Goal: Task Accomplishment & Management: Manage account settings

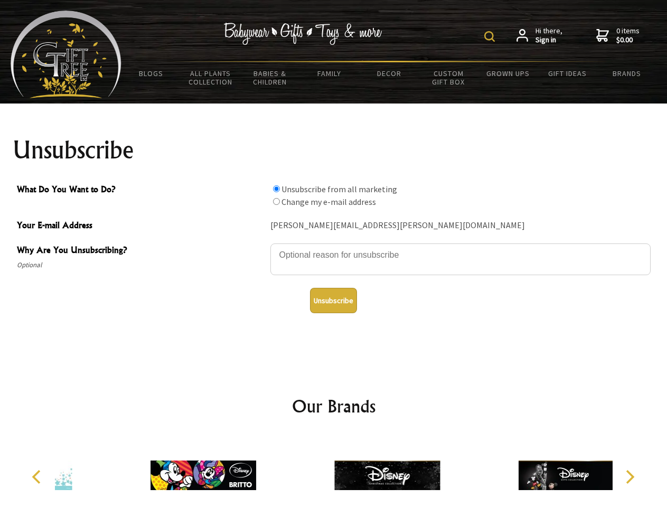
click at [491, 36] on img at bounding box center [489, 36] width 11 height 11
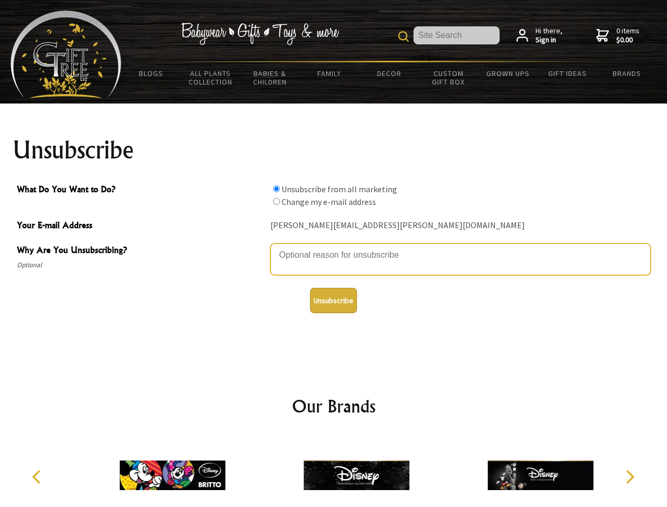
click at [334, 247] on textarea "Why Are You Unsubscribing?" at bounding box center [460, 259] width 380 height 32
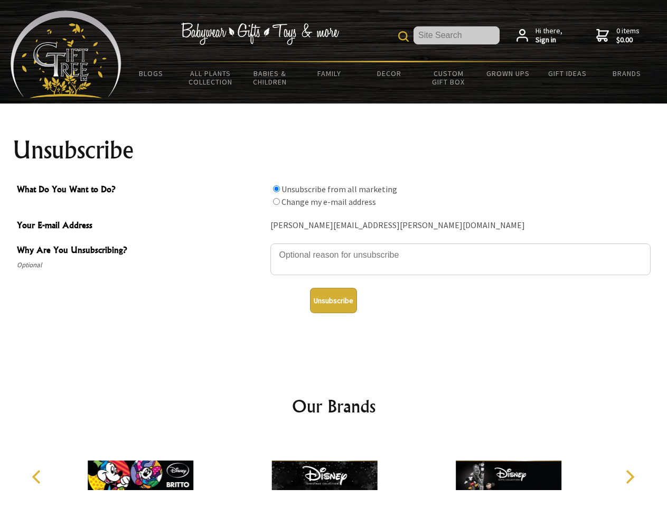
click at [276, 188] on input "What Do You Want to Do?" at bounding box center [276, 188] width 7 height 7
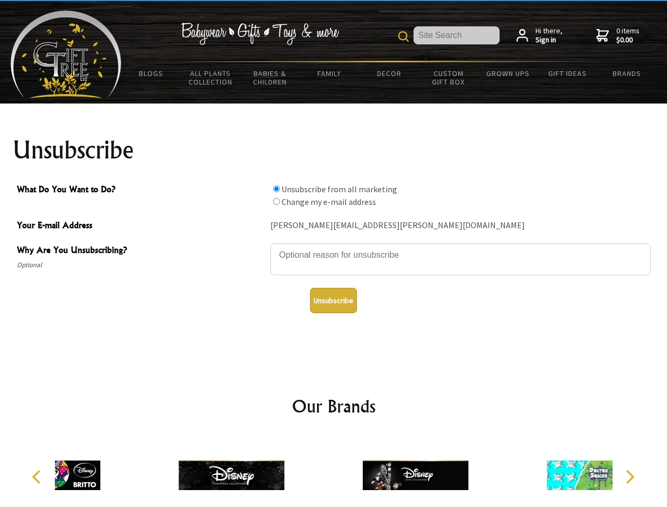
click at [276, 201] on input "What Do You Want to Do?" at bounding box center [276, 201] width 7 height 7
radio input "true"
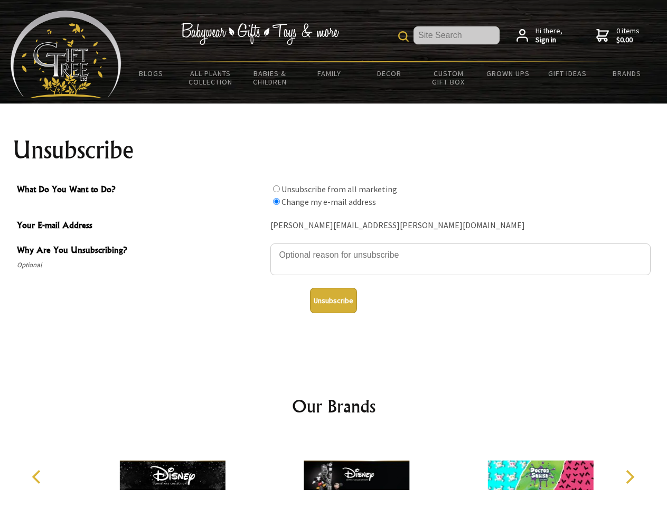
click at [333, 300] on button "Unsubscribe" at bounding box center [333, 300] width 47 height 25
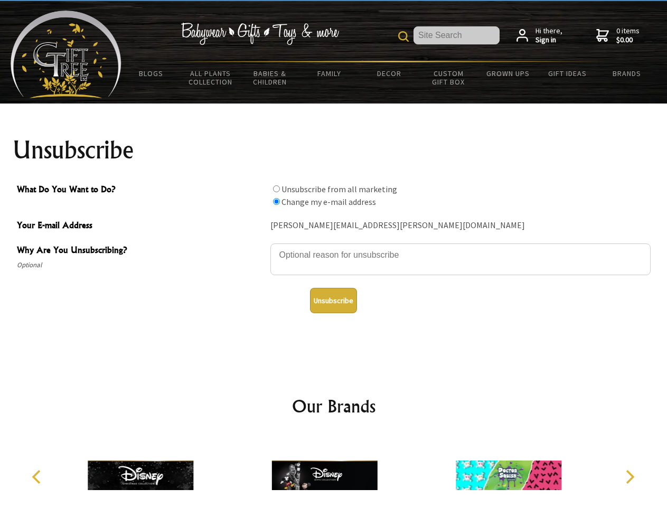
click at [334, 471] on img at bounding box center [325, 474] width 106 height 79
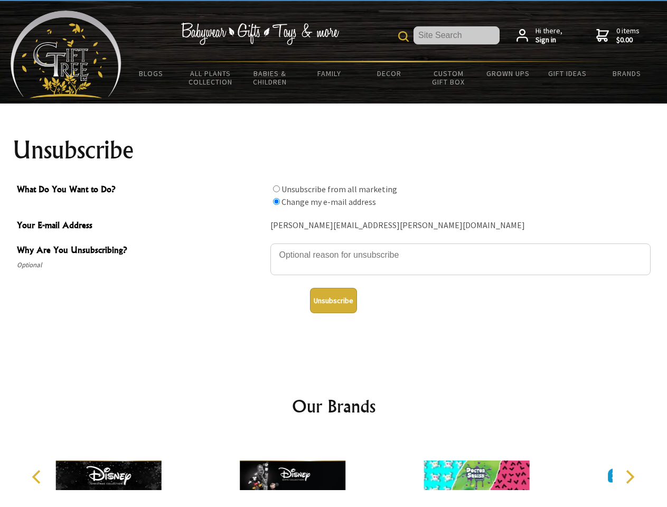
click at [38, 477] on icon "Previous" at bounding box center [38, 477] width 14 height 14
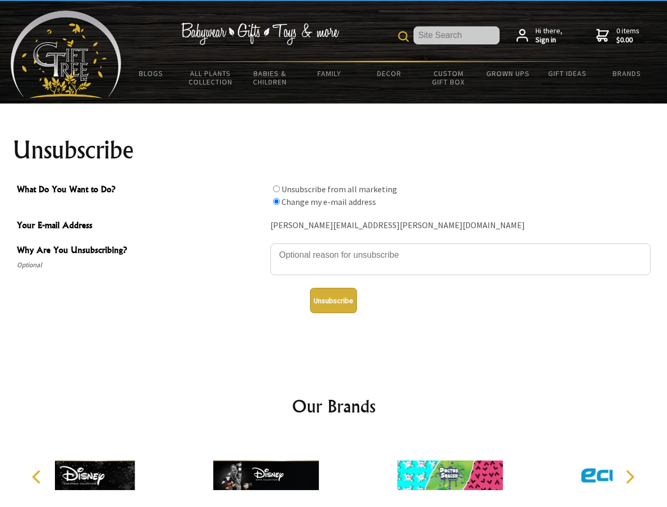
click at [629, 477] on icon "Next" at bounding box center [629, 477] width 14 height 14
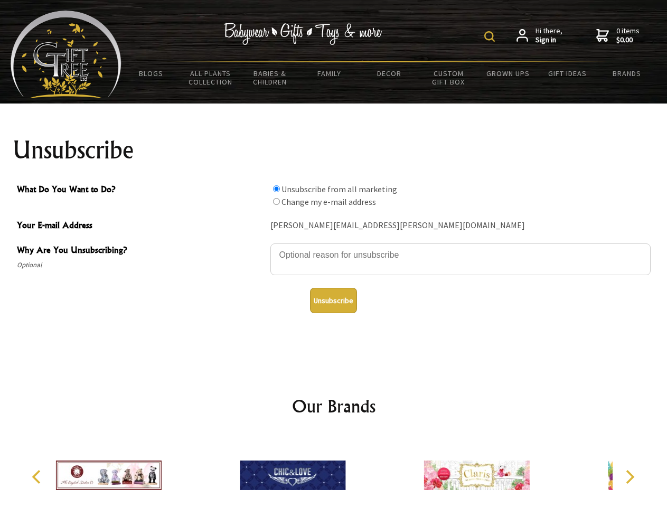
click at [491, 36] on img at bounding box center [489, 36] width 11 height 11
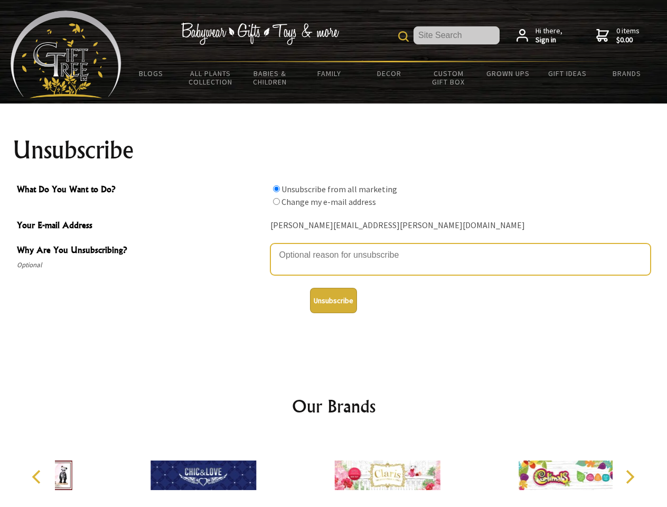
click at [334, 247] on textarea "Why Are You Unsubscribing?" at bounding box center [460, 259] width 380 height 32
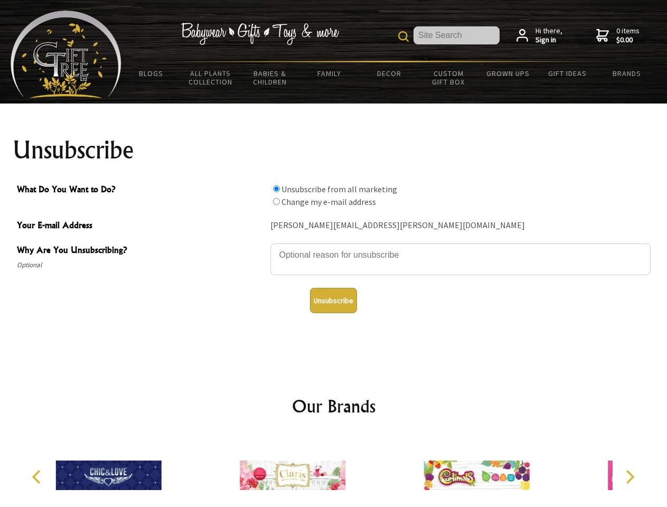
click at [276, 188] on input "What Do You Want to Do?" at bounding box center [276, 188] width 7 height 7
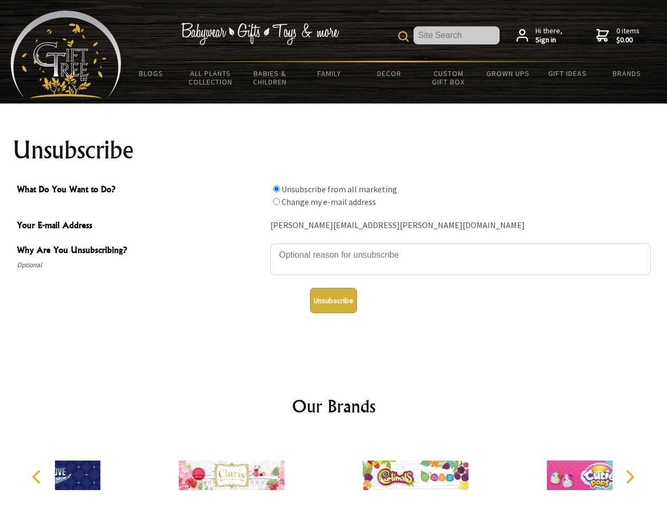
click at [276, 201] on input "What Do You Want to Do?" at bounding box center [276, 201] width 7 height 7
radio input "true"
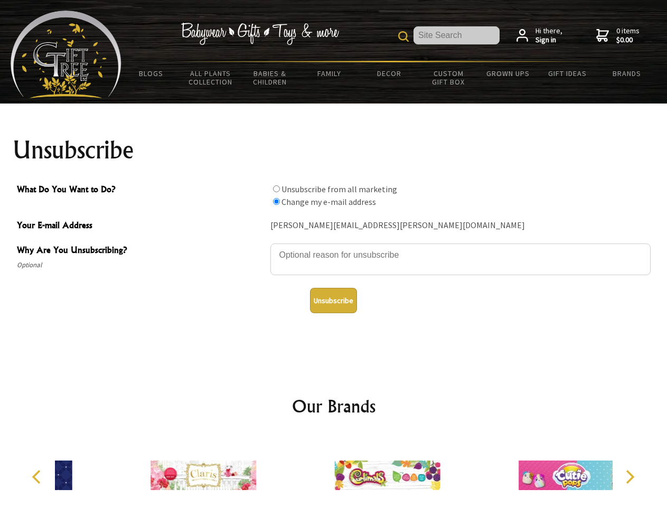
click at [333, 300] on button "Unsubscribe" at bounding box center [333, 300] width 47 height 25
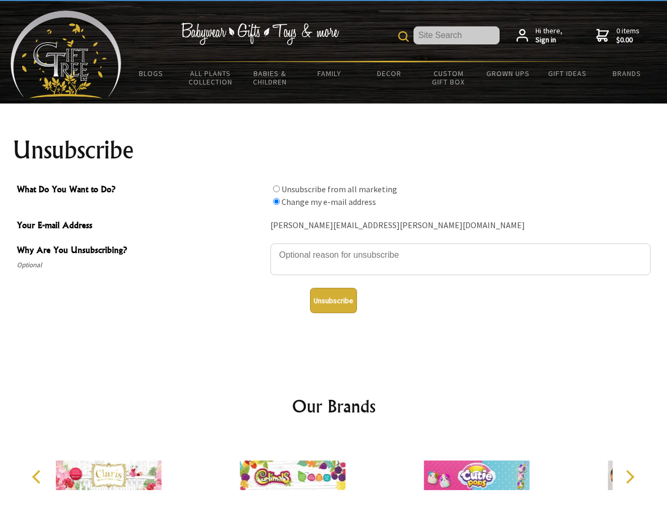
click at [38, 477] on icon "Previous" at bounding box center [38, 477] width 14 height 14
click at [629, 477] on icon "Next" at bounding box center [629, 477] width 14 height 14
